Goal: Information Seeking & Learning: Find specific fact

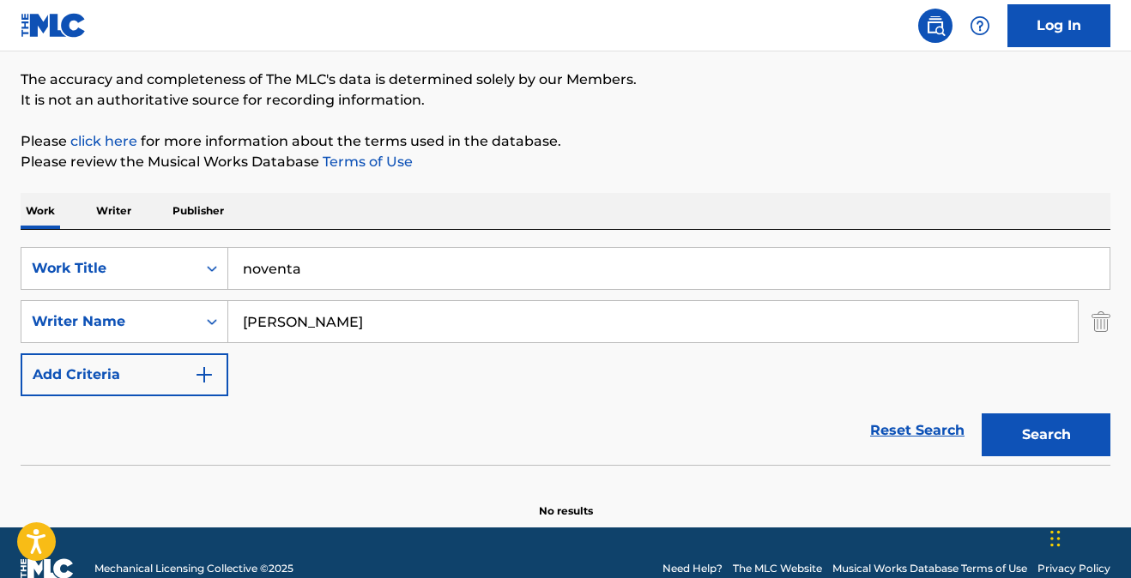
drag, startPoint x: 249, startPoint y: 254, endPoint x: 196, endPoint y: 242, distance: 53.7
click at [196, 243] on div "SearchWithCriteria6e9739d6-2fee-45da-a34a-f44b50aee318 Work Title noventa Searc…" at bounding box center [566, 347] width 1090 height 235
type input "who gon tell em"
type input "besco"
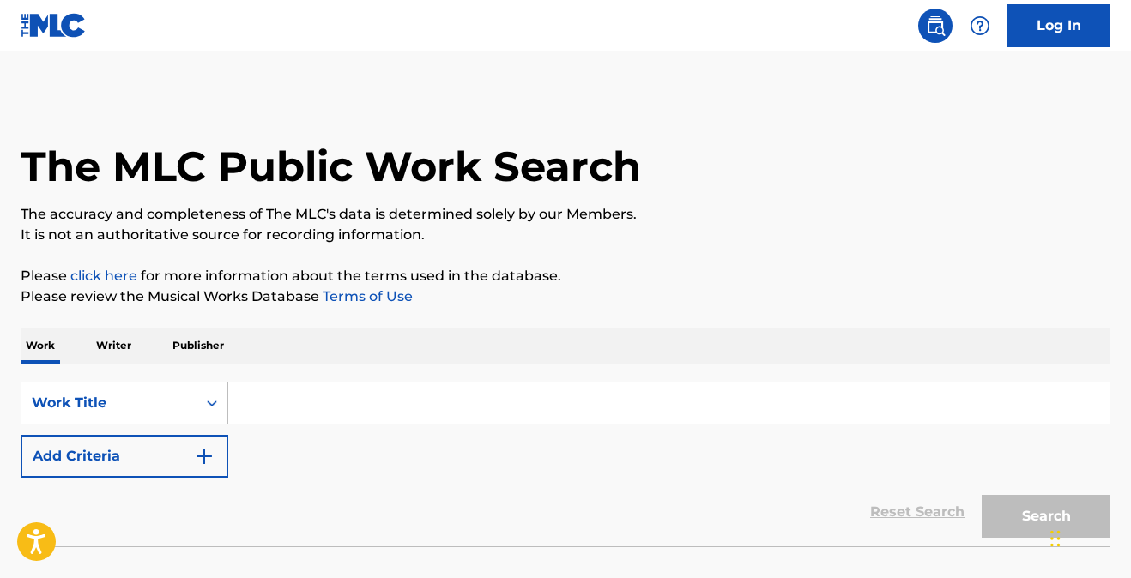
click at [296, 400] on input "Search Form" at bounding box center [668, 403] width 881 height 41
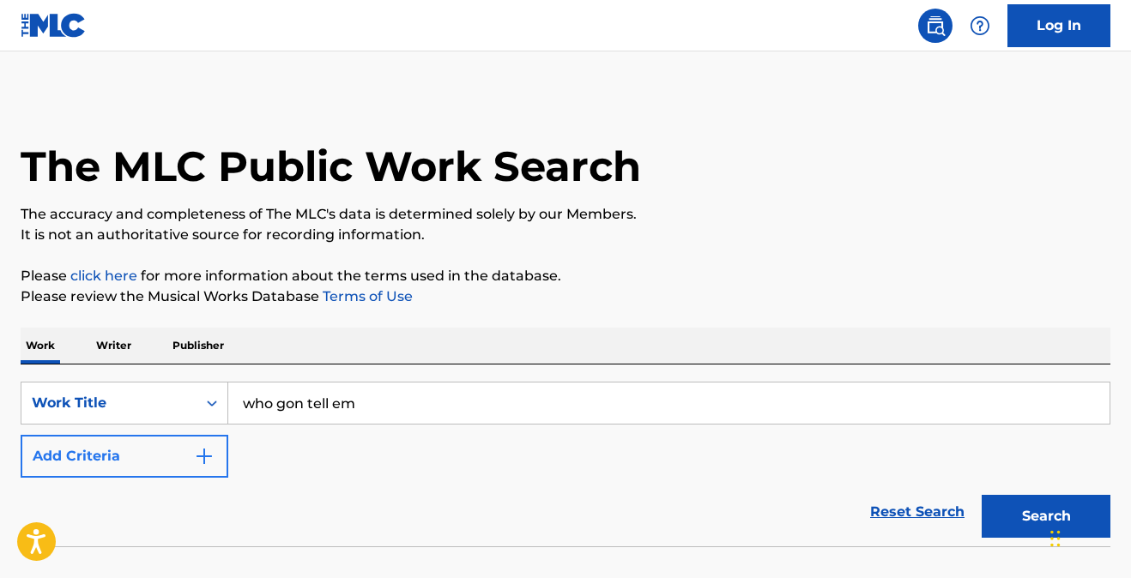
type input "who gon tell em"
click at [211, 457] on img "Search Form" at bounding box center [204, 456] width 21 height 21
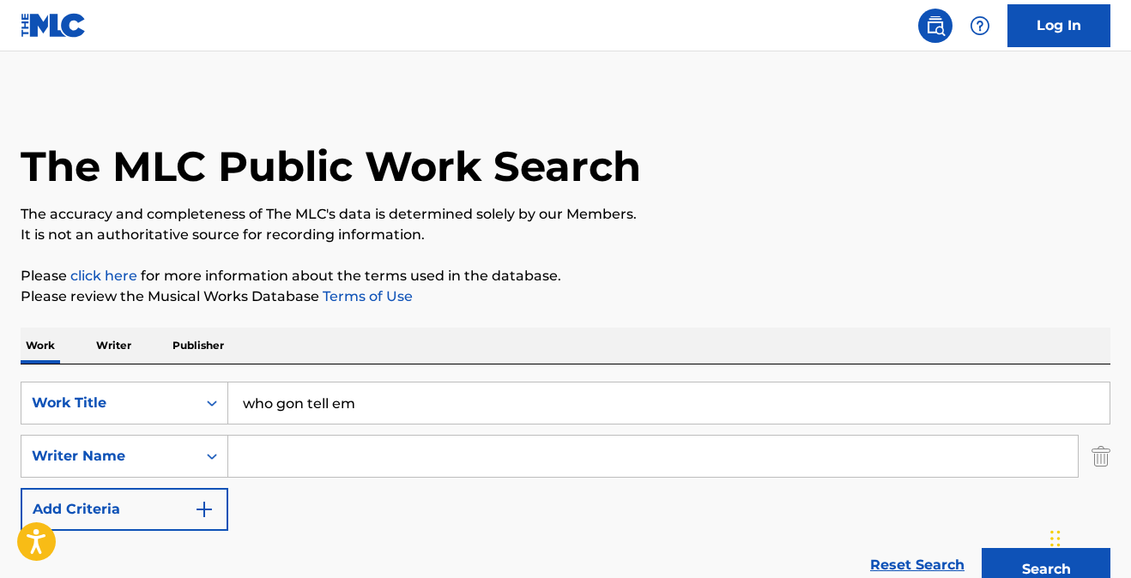
click at [263, 456] on input "Search Form" at bounding box center [652, 456] width 849 height 41
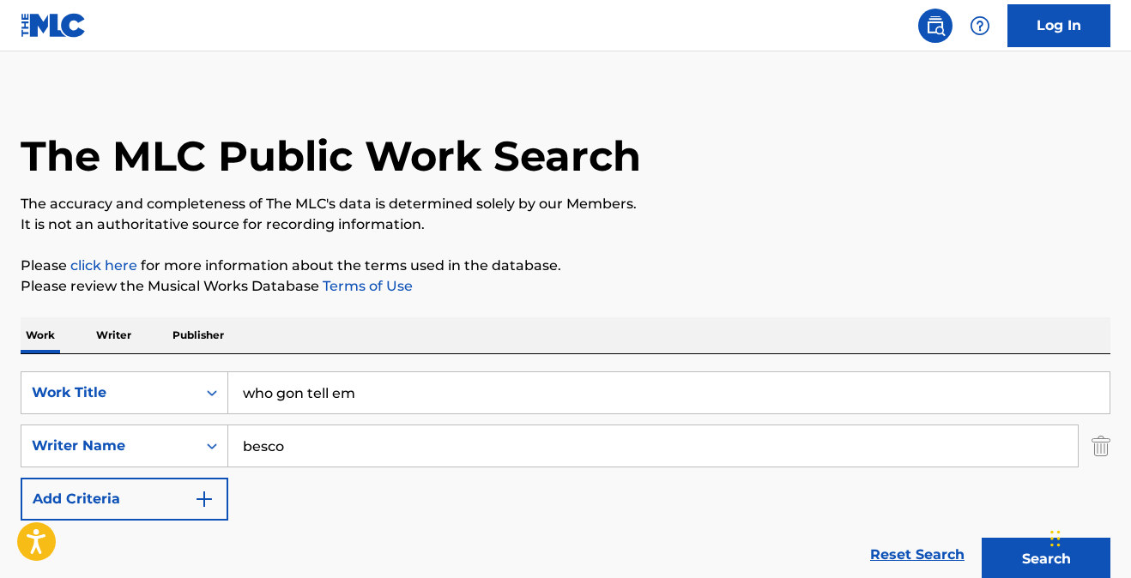
scroll to position [22, 0]
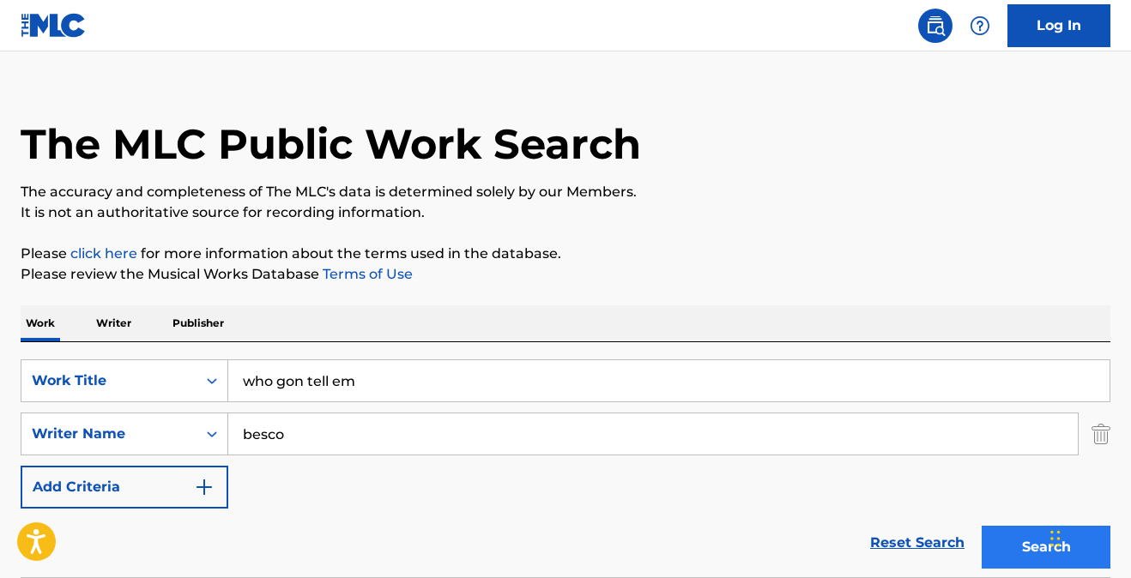
type input "besco"
click at [1020, 553] on button "Search" at bounding box center [1045, 547] width 129 height 43
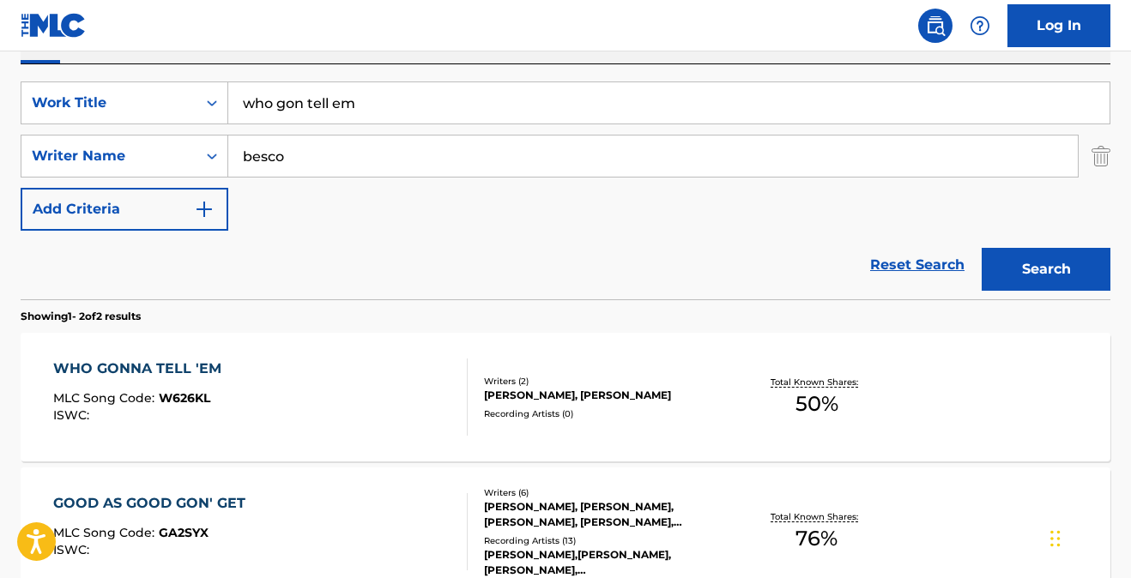
scroll to position [301, 0]
click at [166, 365] on div "WHO GONNA TELL 'EM" at bounding box center [141, 368] width 177 height 21
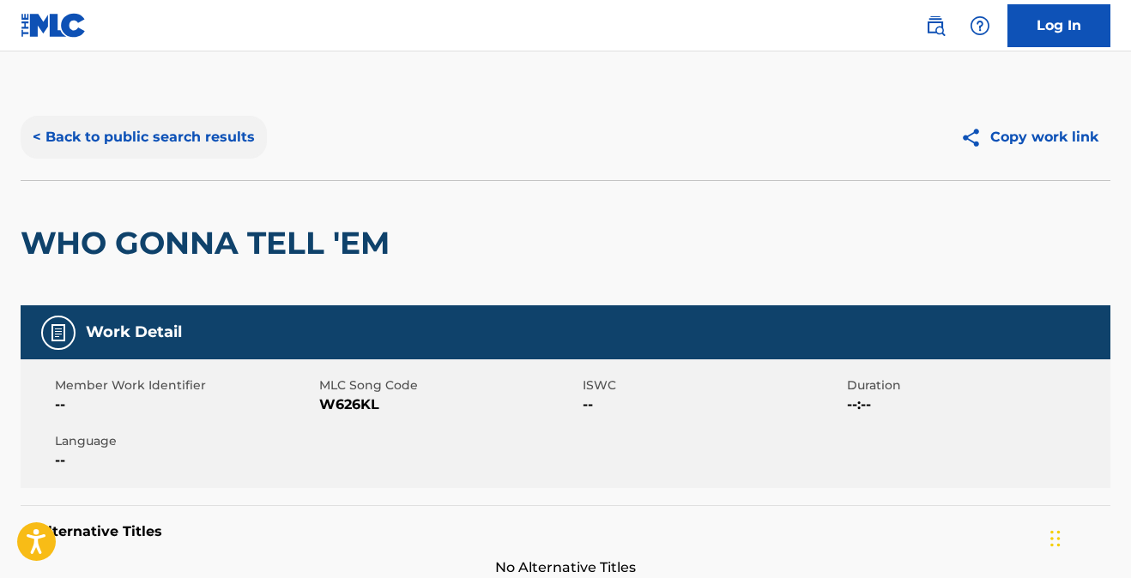
click at [170, 140] on button "< Back to public search results" at bounding box center [144, 137] width 246 height 43
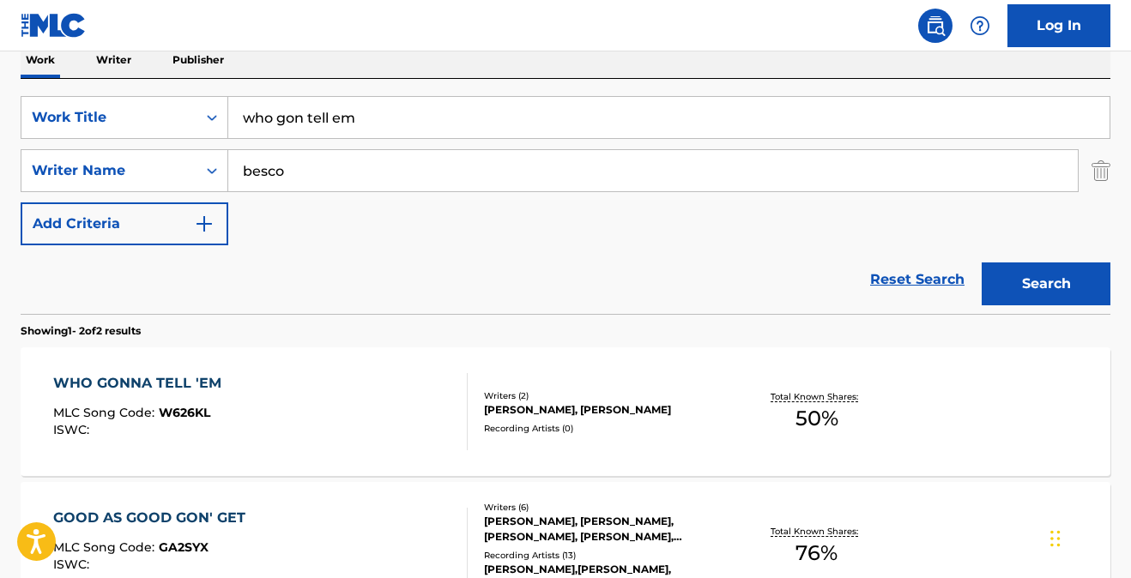
scroll to position [269, 0]
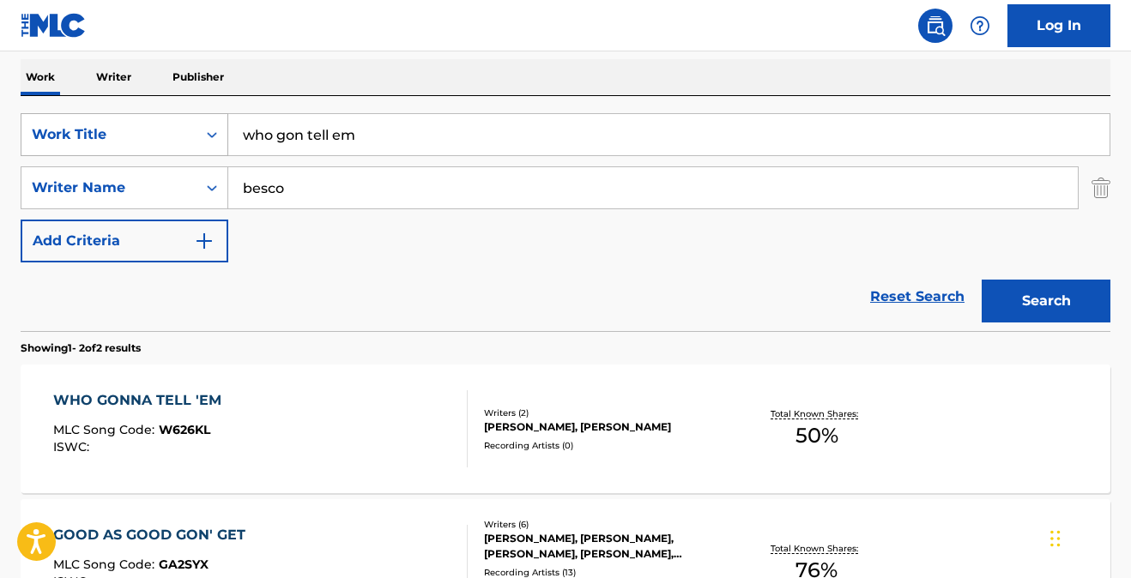
drag, startPoint x: 380, startPoint y: 127, endPoint x: 197, endPoint y: 115, distance: 183.1
click at [197, 115] on div "SearchWithCriteria0af47b3d-28b4-41e5-916c-5a8960e41984 Work Title who gon tell …" at bounding box center [566, 134] width 1090 height 43
drag, startPoint x: 291, startPoint y: 129, endPoint x: 177, endPoint y: 102, distance: 117.2
click at [178, 102] on div "SearchWithCriteria0af47b3d-28b4-41e5-916c-5a8960e41984 Work Title run it up Sea…" at bounding box center [566, 213] width 1090 height 235
type input "wouldn't it be nice"
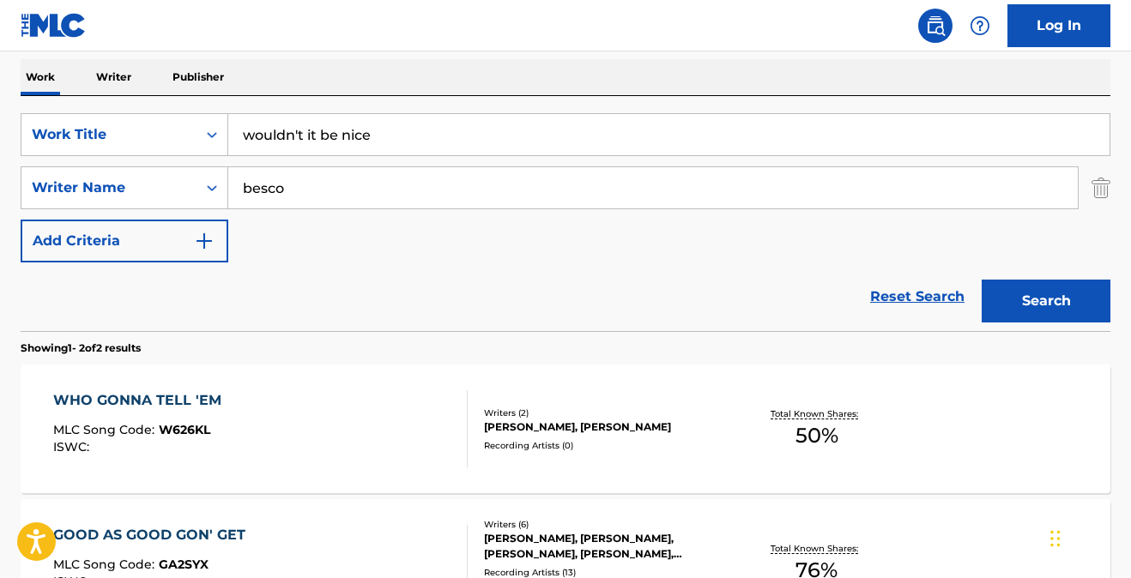
drag, startPoint x: 296, startPoint y: 191, endPoint x: 178, endPoint y: 164, distance: 121.5
click at [178, 164] on div "SearchWithCriteria0af47b3d-28b4-41e5-916c-5a8960e41984 Work Title wouldn't it b…" at bounding box center [566, 187] width 1090 height 149
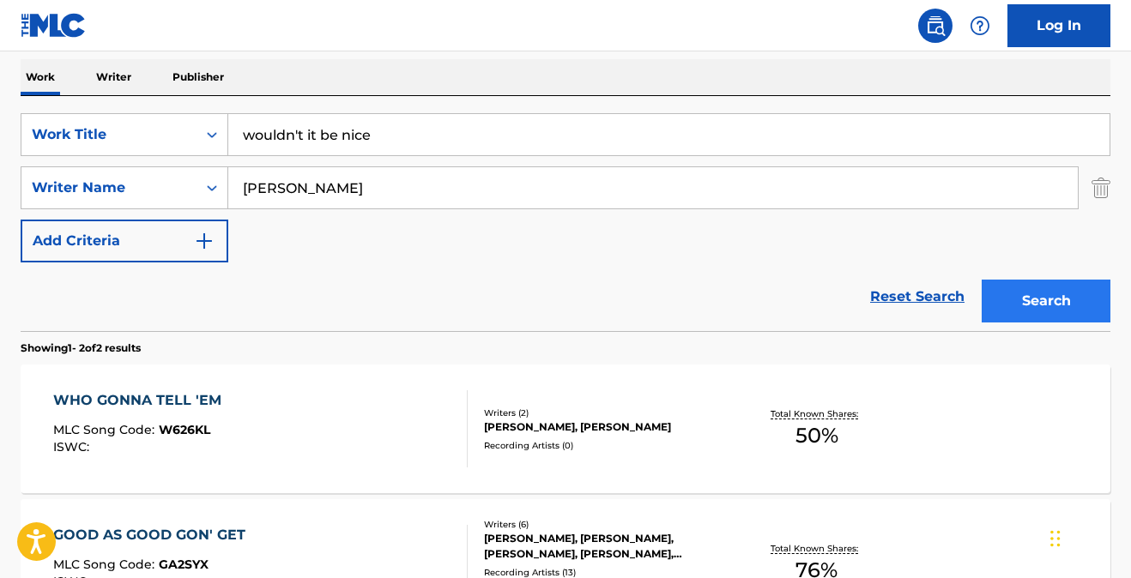
type input "[PERSON_NAME]"
click at [1027, 309] on button "Search" at bounding box center [1045, 301] width 129 height 43
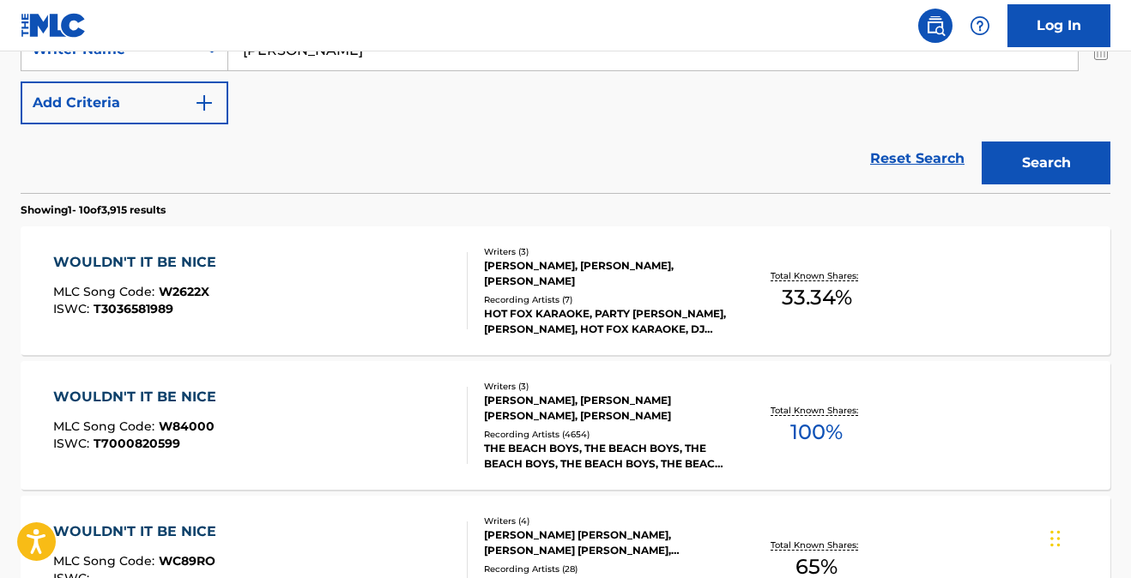
scroll to position [410, 0]
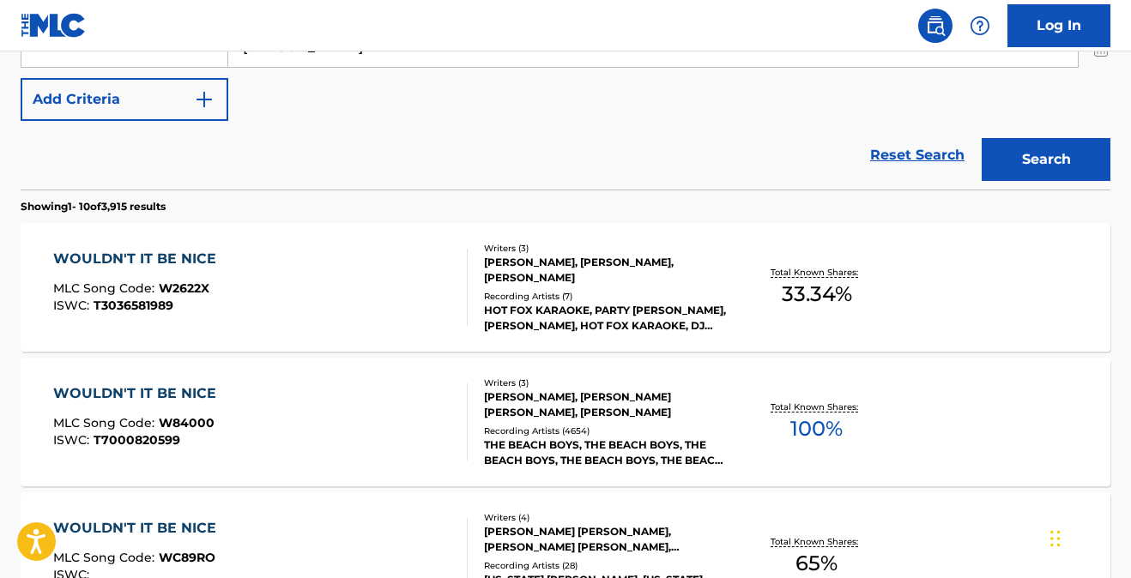
click at [127, 396] on div "WOULDN'T IT BE NICE" at bounding box center [139, 393] width 172 height 21
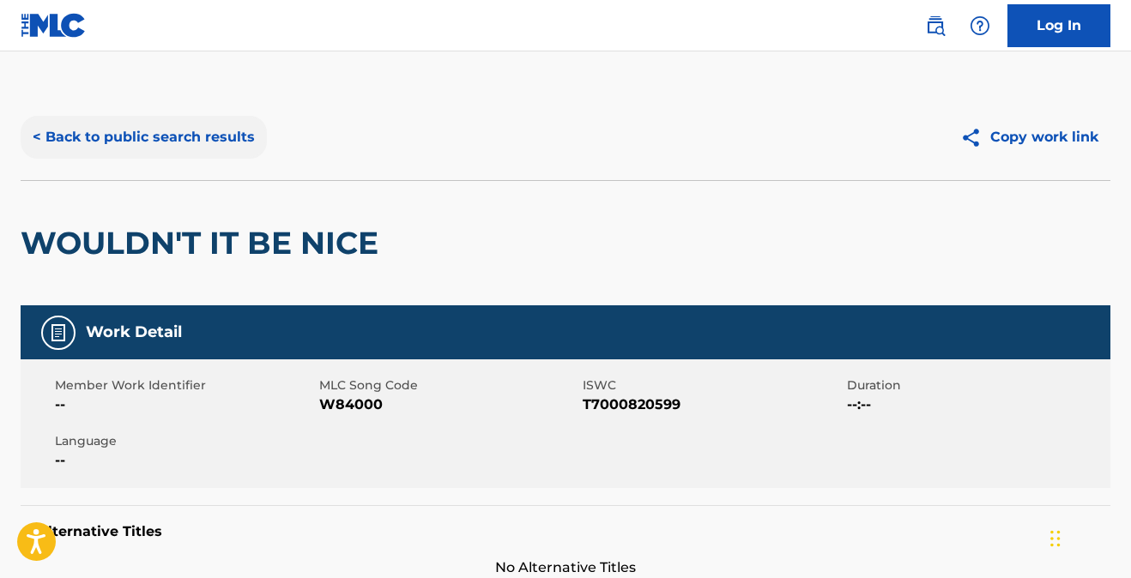
click at [175, 136] on button "< Back to public search results" at bounding box center [144, 137] width 246 height 43
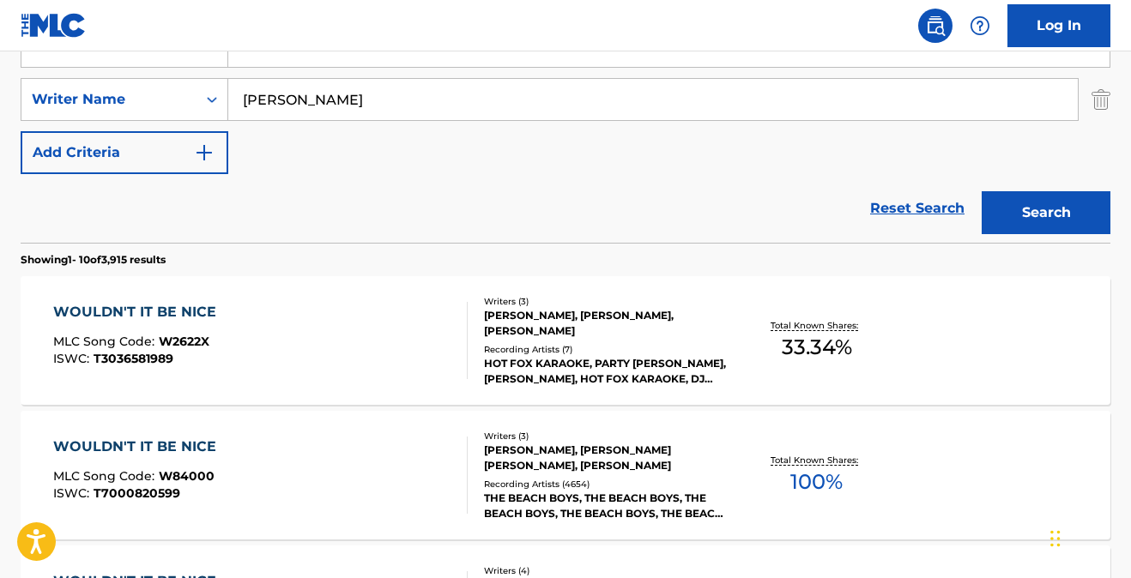
scroll to position [175, 0]
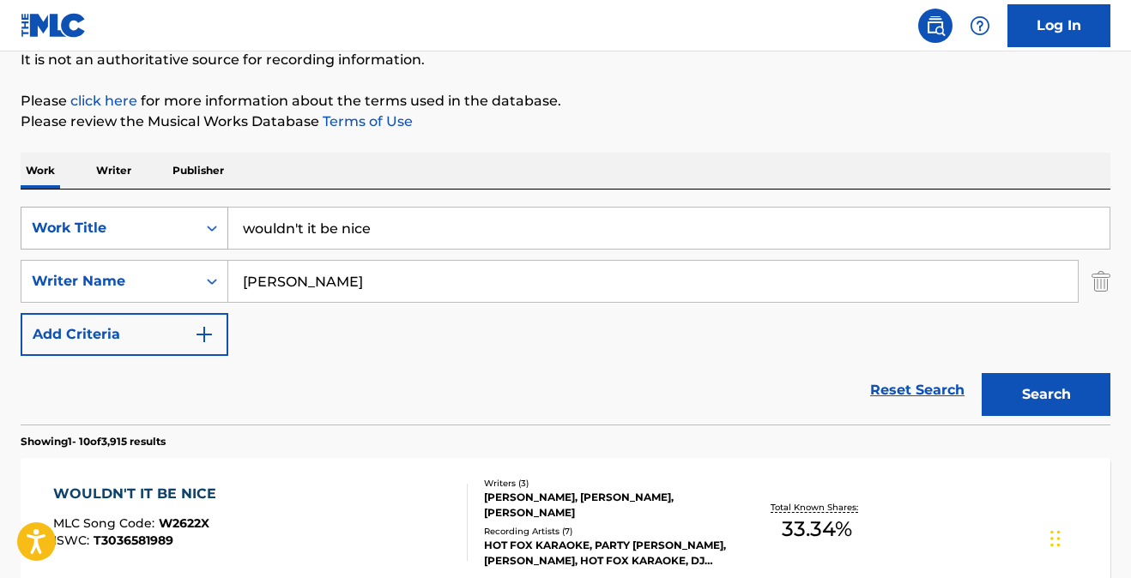
drag, startPoint x: 383, startPoint y: 232, endPoint x: 196, endPoint y: 212, distance: 188.1
click at [201, 211] on div "SearchWithCriteria0af47b3d-28b4-41e5-916c-5a8960e41984 Work Title wouldn't it b…" at bounding box center [566, 228] width 1090 height 43
type input "good vibrations"
click at [1047, 392] on button "Search" at bounding box center [1045, 394] width 129 height 43
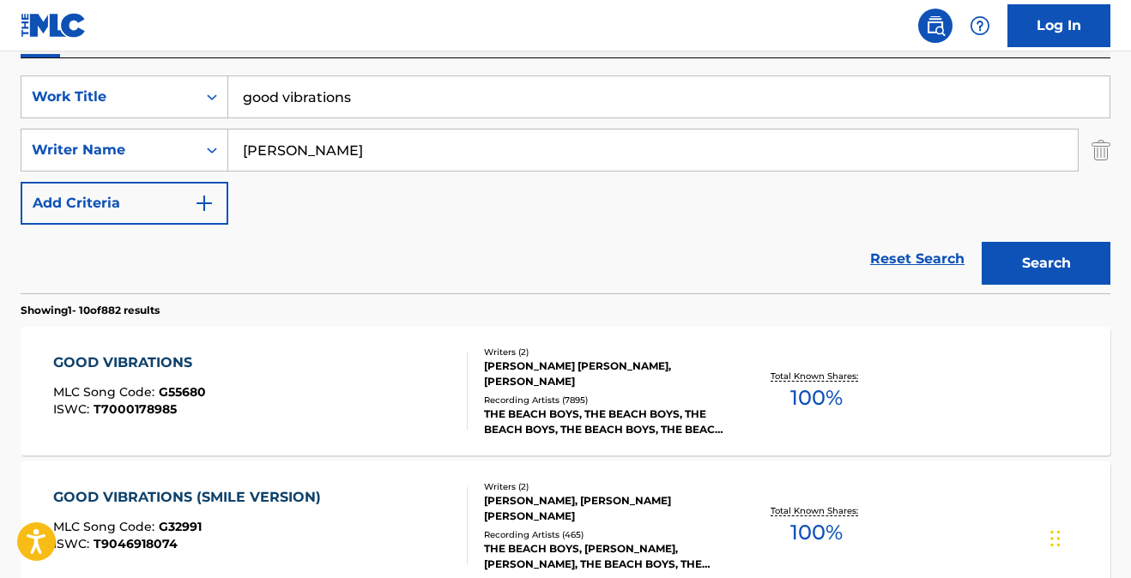
scroll to position [310, 0]
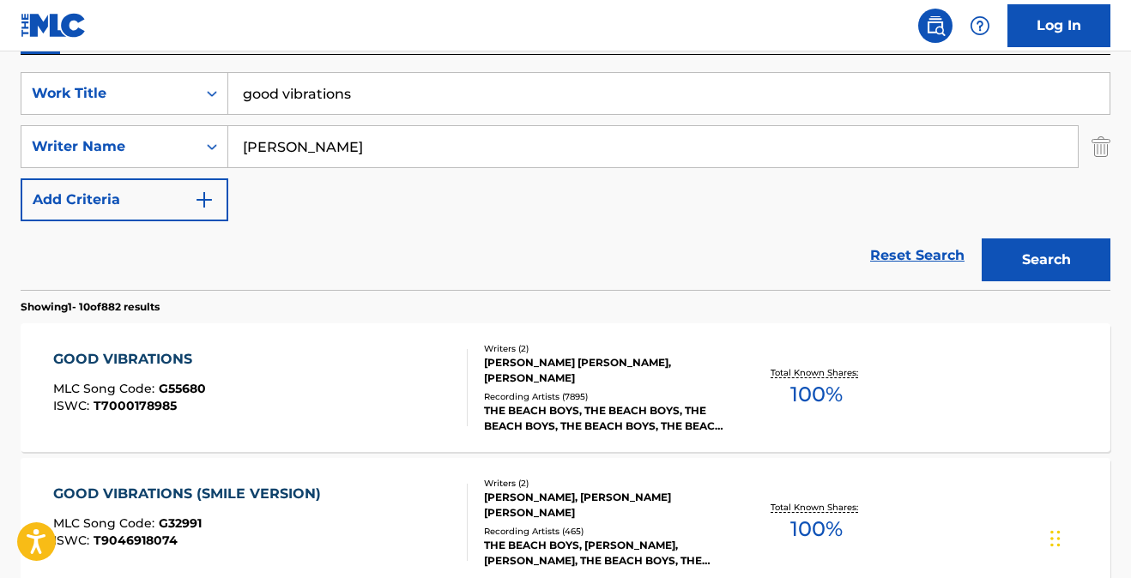
click at [88, 359] on div "GOOD VIBRATIONS" at bounding box center [129, 359] width 153 height 21
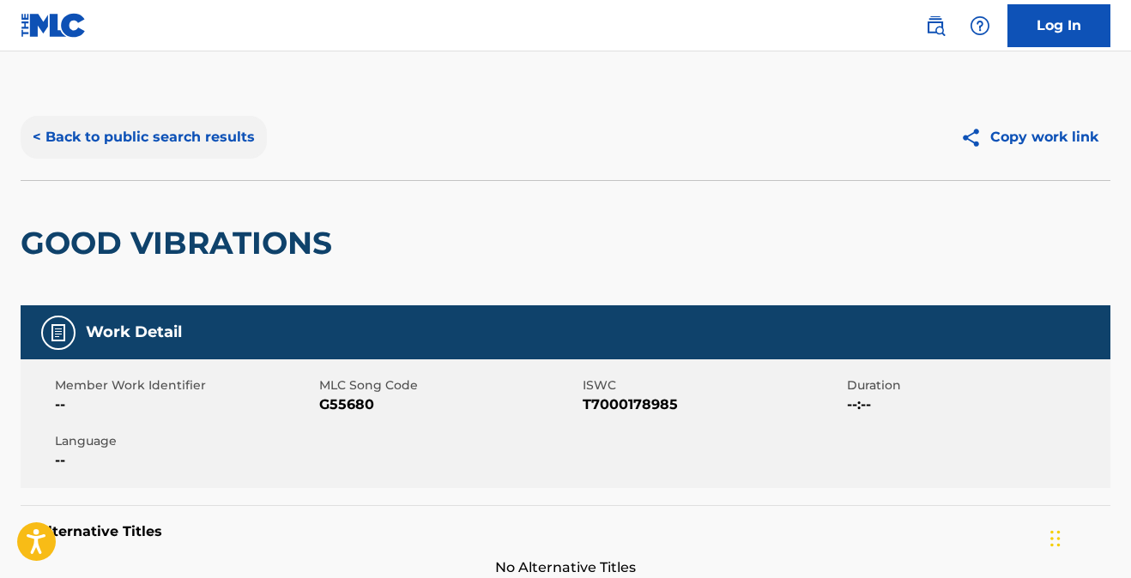
click at [196, 136] on button "< Back to public search results" at bounding box center [144, 137] width 246 height 43
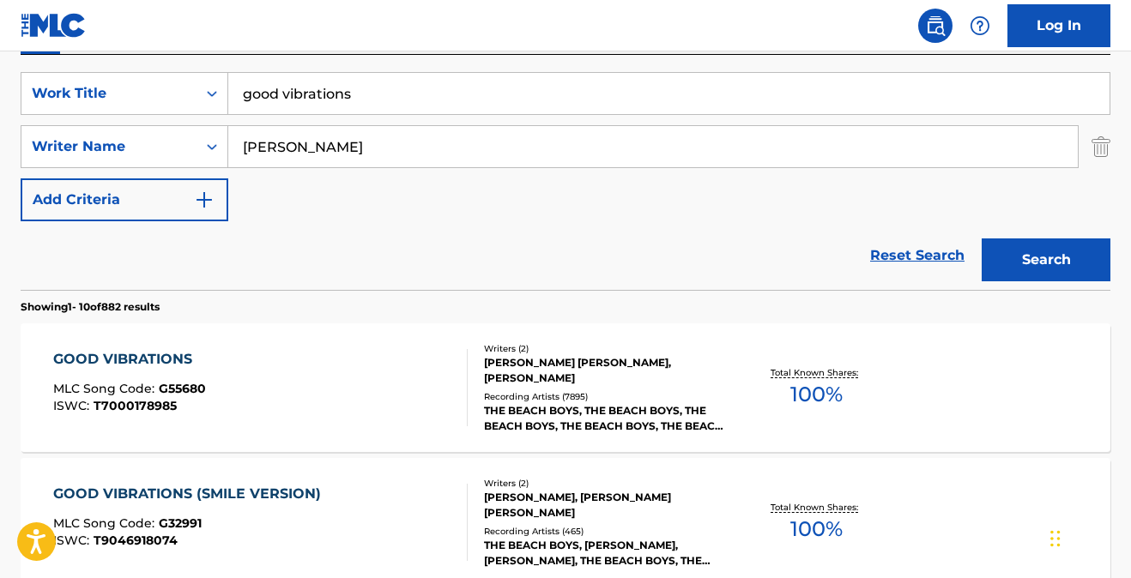
drag, startPoint x: 364, startPoint y: 97, endPoint x: 208, endPoint y: 63, distance: 159.0
click at [209, 63] on div "SearchWithCriteria0af47b3d-28b4-41e5-916c-5a8960e41984 Work Title good vibratio…" at bounding box center [566, 172] width 1090 height 235
type input "shining star"
type input "[PERSON_NAME]"
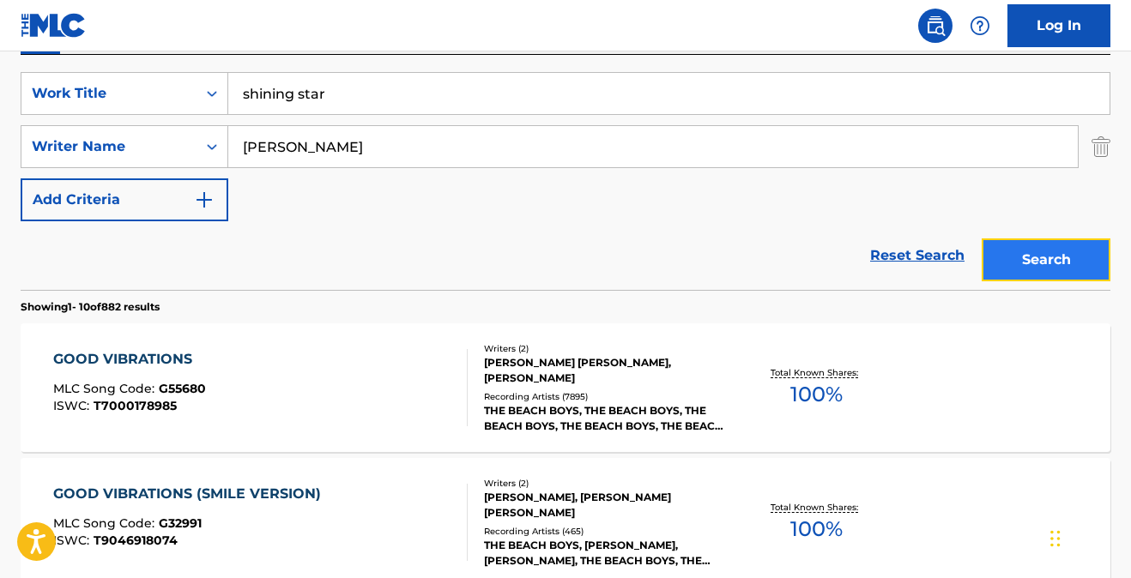
click at [1036, 245] on button "Search" at bounding box center [1045, 260] width 129 height 43
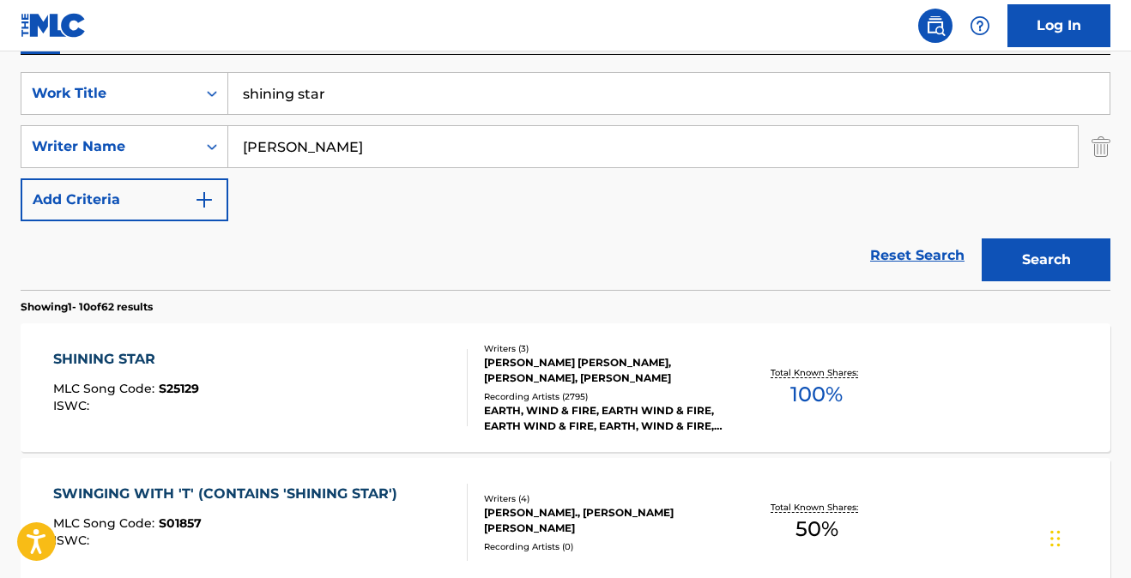
click at [109, 356] on div "SHINING STAR" at bounding box center [126, 359] width 146 height 21
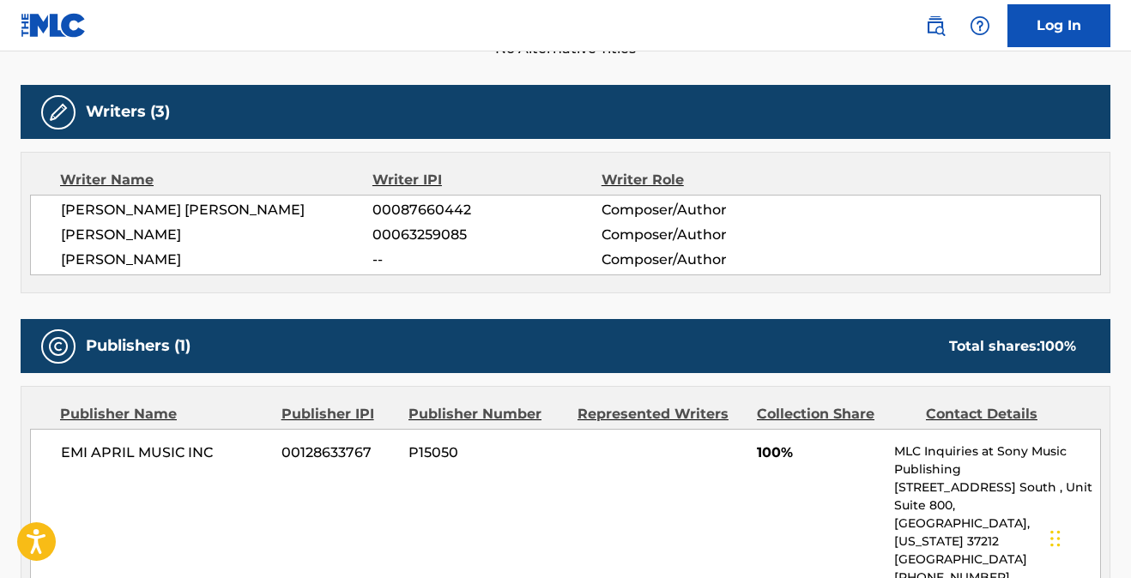
scroll to position [518, 0]
